Goal: Use online tool/utility: Use online tool/utility

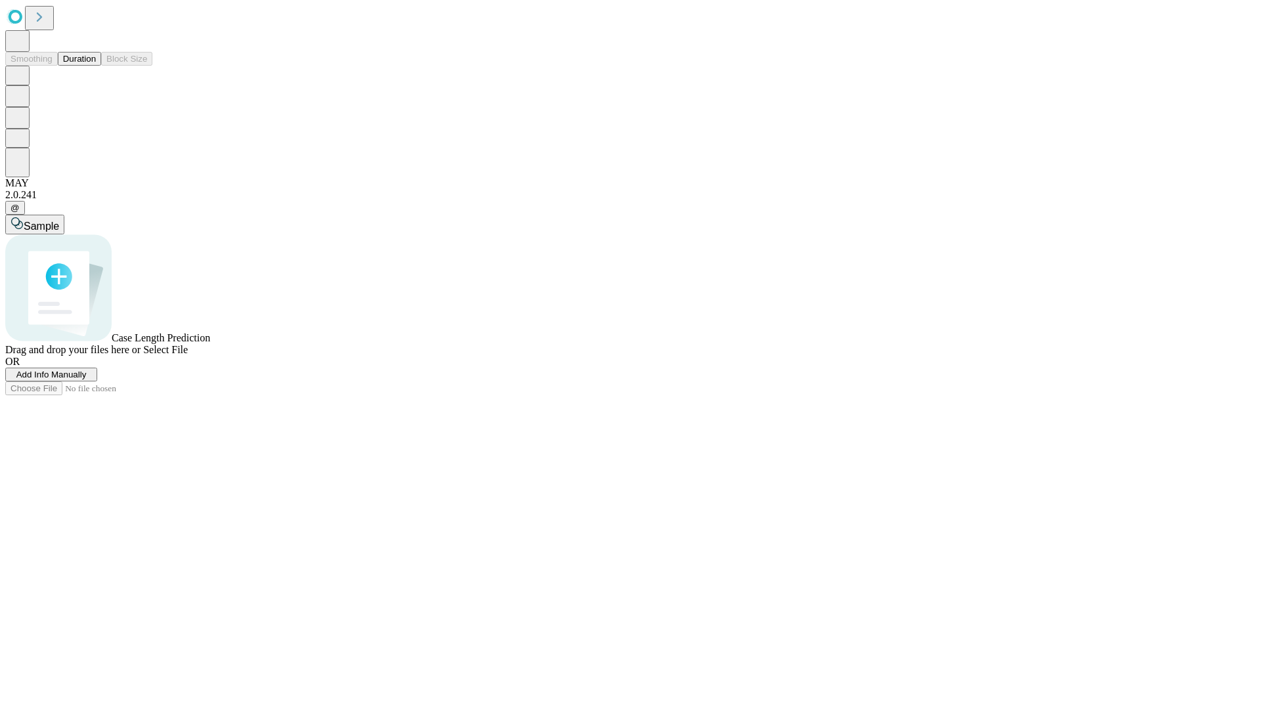
click at [188, 355] on span "Select File" at bounding box center [165, 349] width 45 height 11
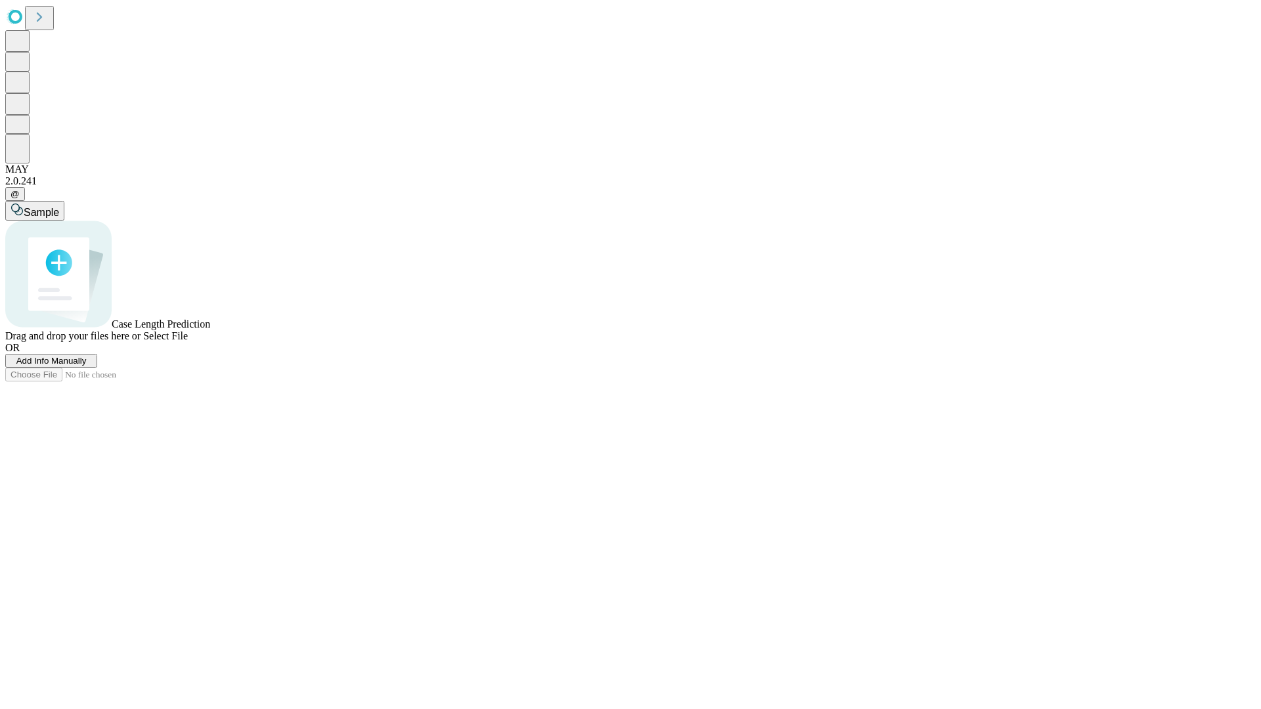
click at [188, 341] on span "Select File" at bounding box center [165, 335] width 45 height 11
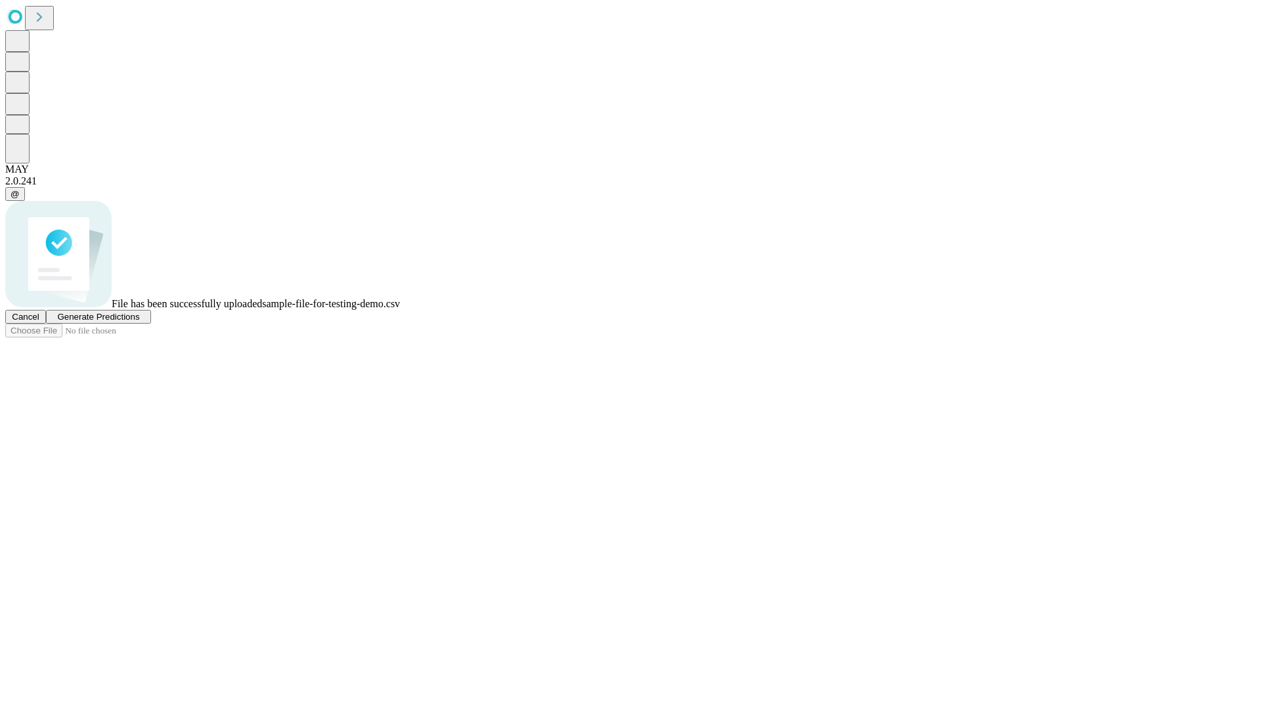
click at [139, 322] on span "Generate Predictions" at bounding box center [98, 317] width 82 height 10
